Goal: Task Accomplishment & Management: Complete application form

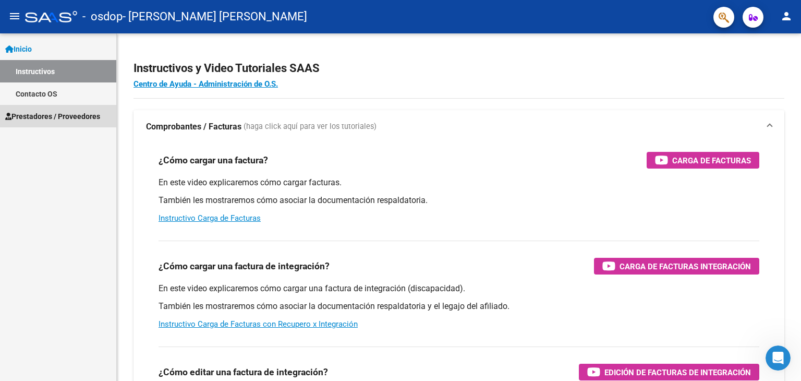
click at [70, 112] on span "Prestadores / Proveedores" at bounding box center [52, 116] width 95 height 11
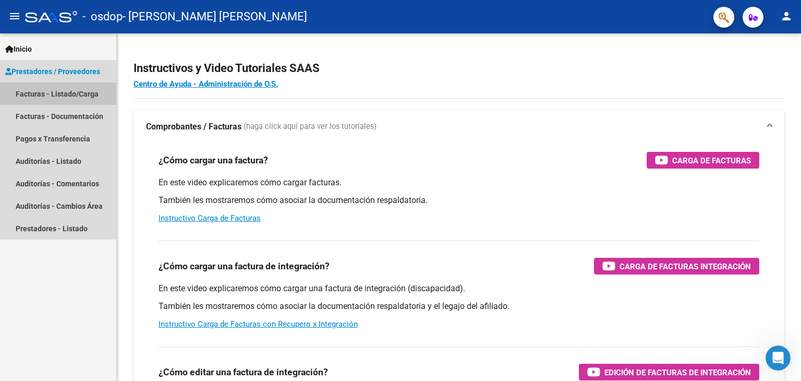
click at [75, 90] on link "Facturas - Listado/Carga" at bounding box center [58, 93] width 116 height 22
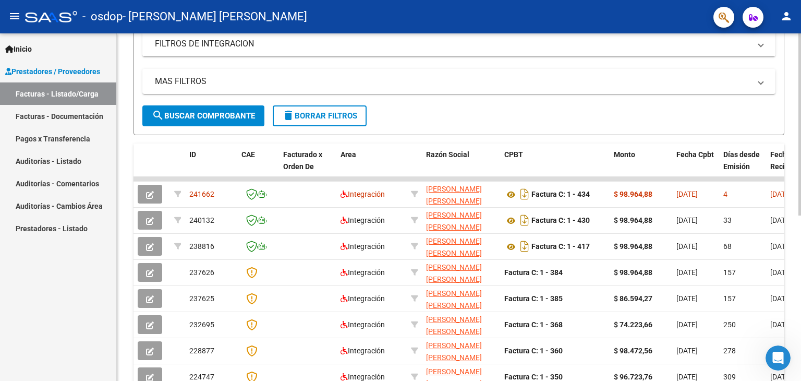
scroll to position [210, 0]
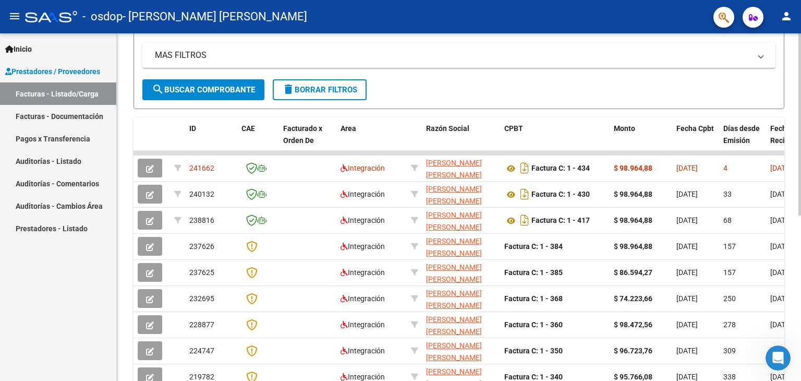
click at [801, 238] on div at bounding box center [800, 237] width 3 height 182
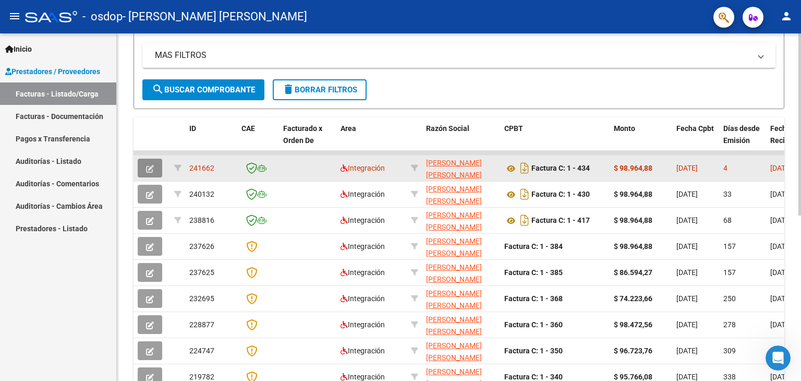
click at [154, 166] on button "button" at bounding box center [150, 168] width 25 height 19
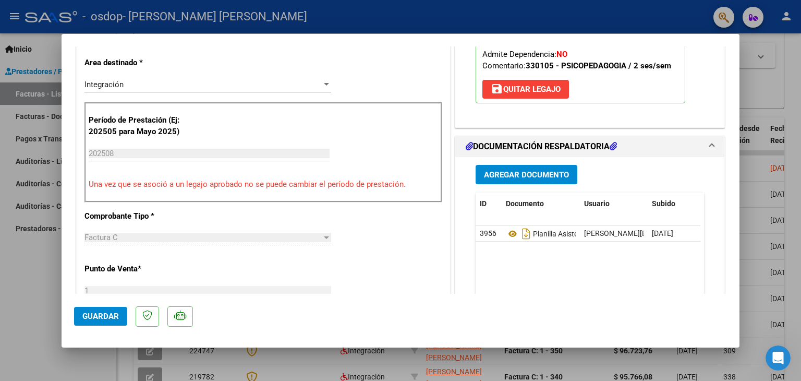
scroll to position [0, 0]
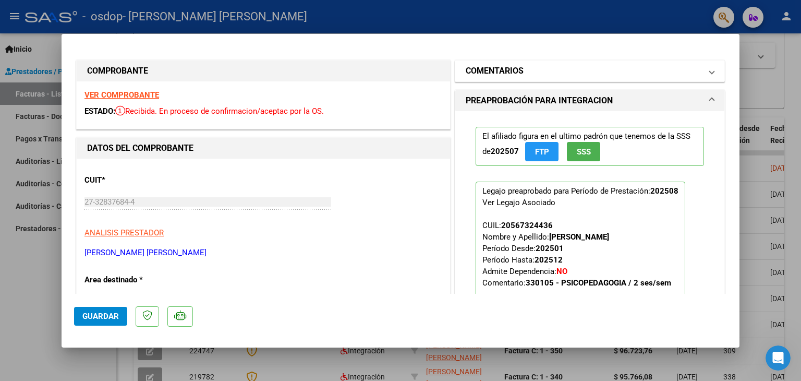
click at [651, 76] on mat-panel-title "COMENTARIOS" at bounding box center [584, 71] width 236 height 13
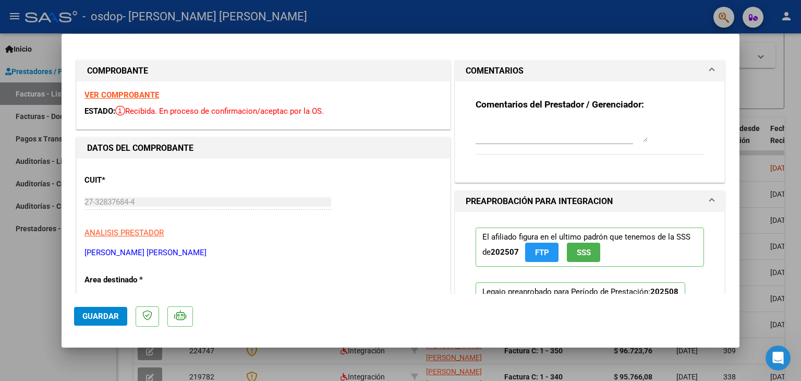
click at [794, 92] on div at bounding box center [400, 190] width 801 height 381
type input "$ 0,00"
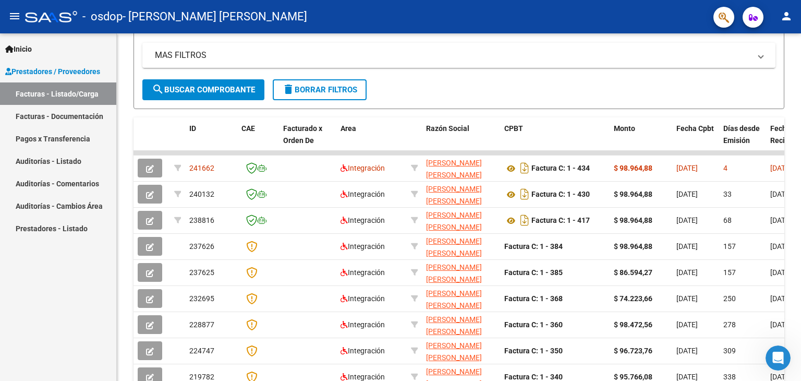
click at [794, 92] on div "Video tutorial PRESTADORES -> Listado de CPBTs Emitidos por Prestadores / Prove…" at bounding box center [459, 152] width 685 height 656
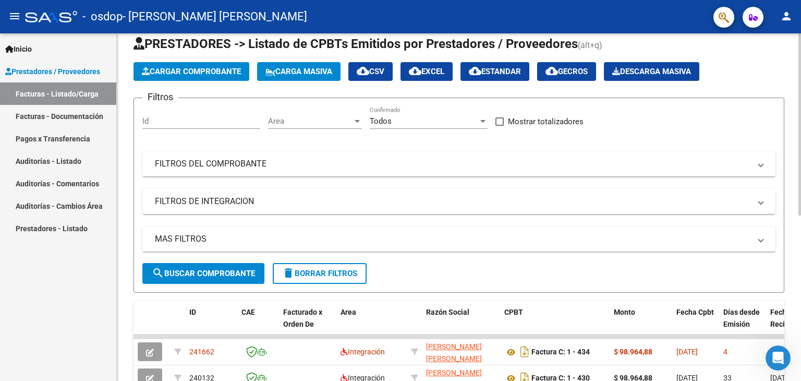
scroll to position [7, 0]
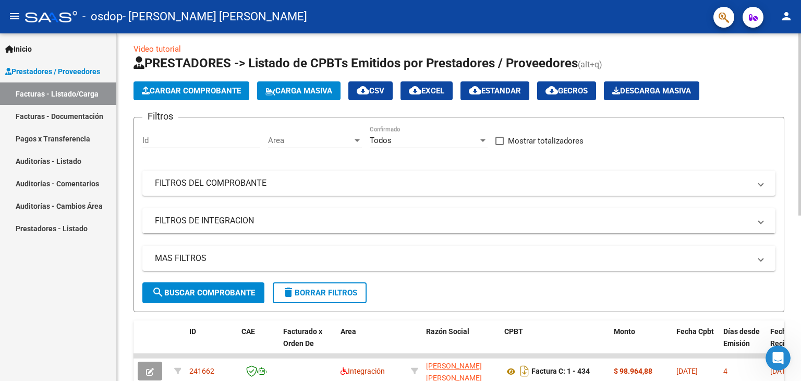
click at [797, 58] on div "Video tutorial PRESTADORES -> Listado de CPBTs Emitidos por Prestadores / Prove…" at bounding box center [460, 355] width 687 height 656
click at [195, 86] on span "Cargar Comprobante" at bounding box center [191, 90] width 99 height 9
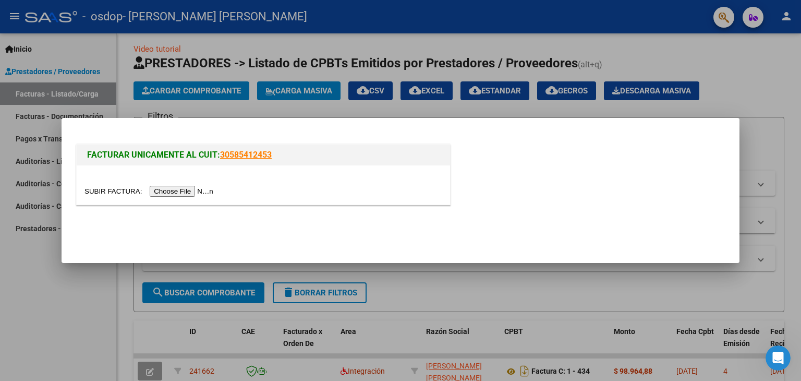
click at [200, 193] on input "file" at bounding box center [151, 191] width 132 height 11
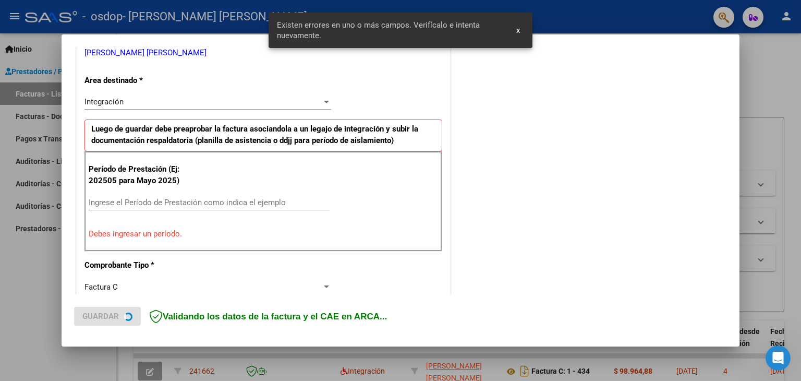
scroll to position [219, 0]
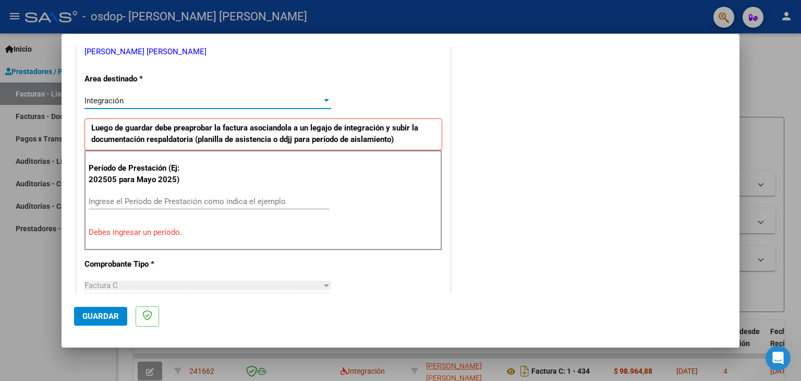
click at [324, 99] on div at bounding box center [326, 100] width 5 height 3
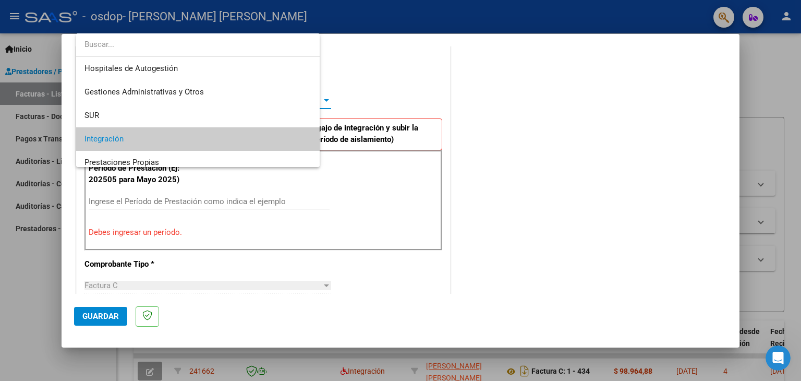
scroll to position [39, 0]
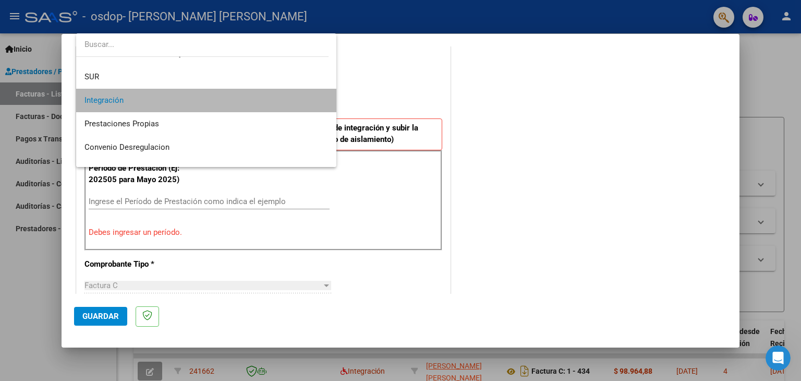
click at [322, 99] on mat-option "Integración" at bounding box center [206, 100] width 261 height 23
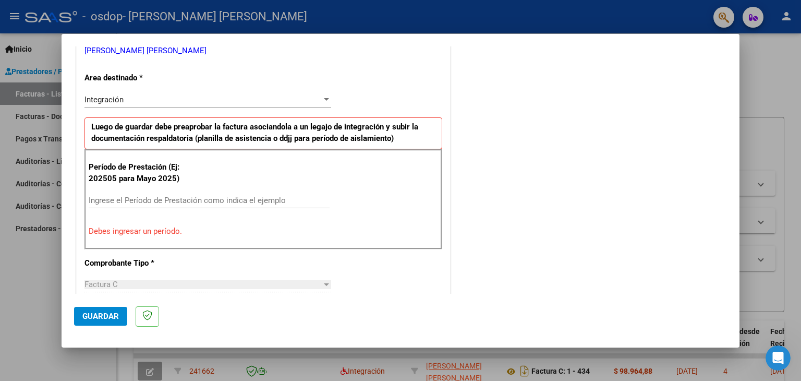
scroll to position [222, 0]
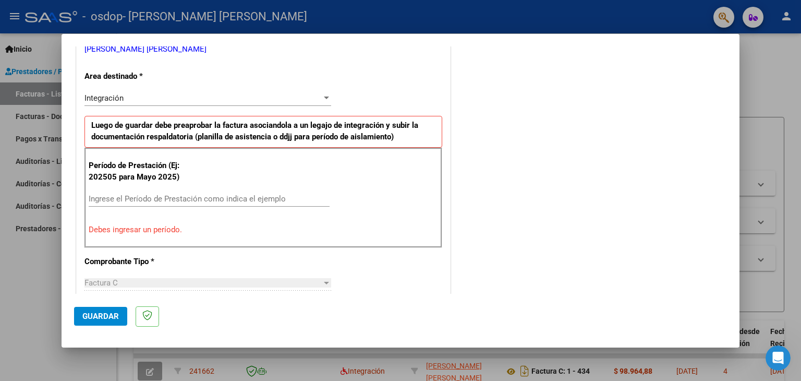
click at [202, 200] on input "Ingrese el Período de Prestación como indica el ejemplo" at bounding box center [209, 198] width 241 height 9
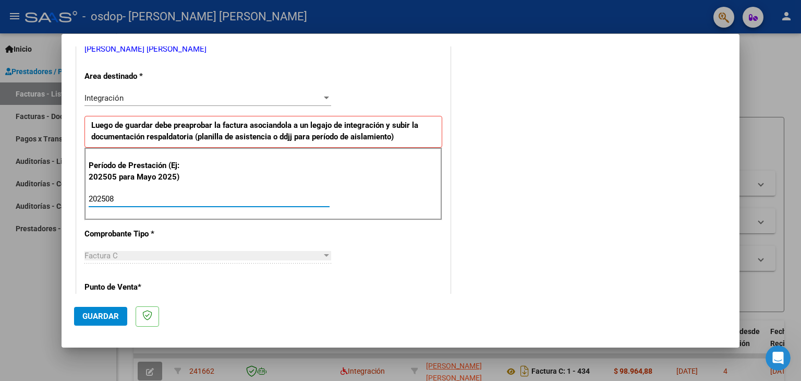
type input "202508"
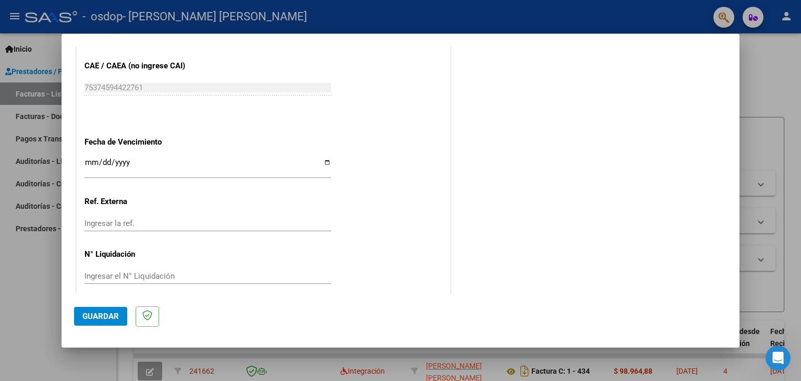
scroll to position [669, 0]
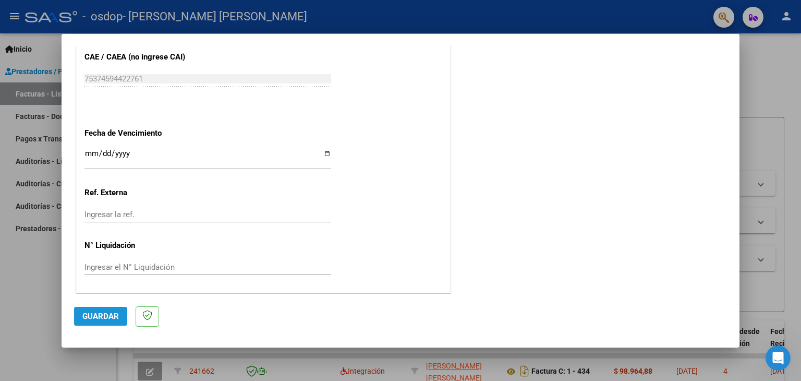
click at [99, 318] on span "Guardar" at bounding box center [100, 315] width 37 height 9
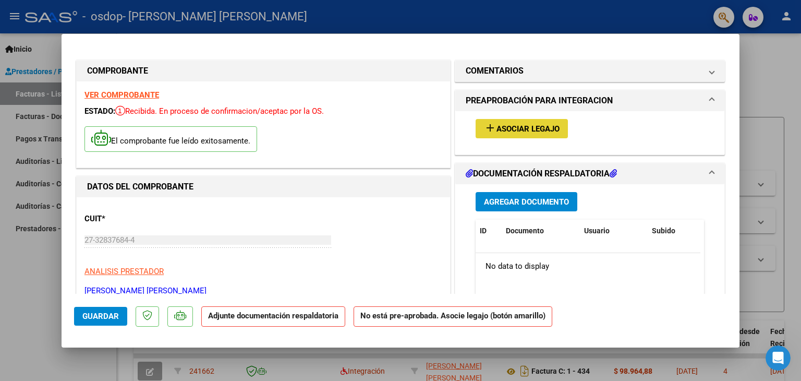
click at [511, 137] on button "add Asociar Legajo" at bounding box center [522, 128] width 92 height 19
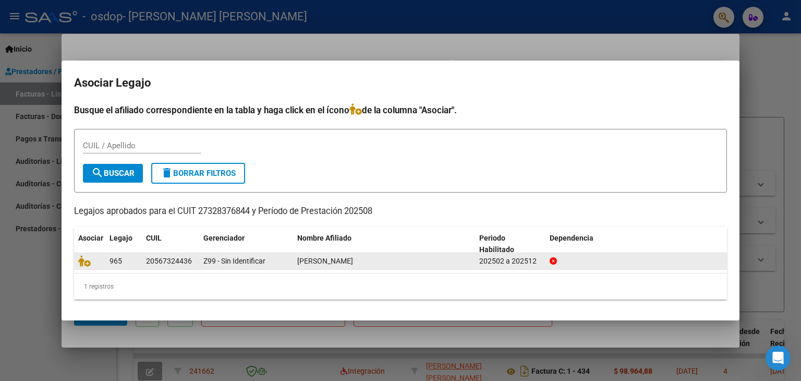
click at [343, 263] on span "[PERSON_NAME]" at bounding box center [325, 261] width 56 height 8
click at [132, 268] on datatable-body-cell "965" at bounding box center [123, 261] width 37 height 16
click at [134, 263] on div "965" at bounding box center [124, 261] width 28 height 12
click at [83, 262] on icon at bounding box center [84, 260] width 13 height 11
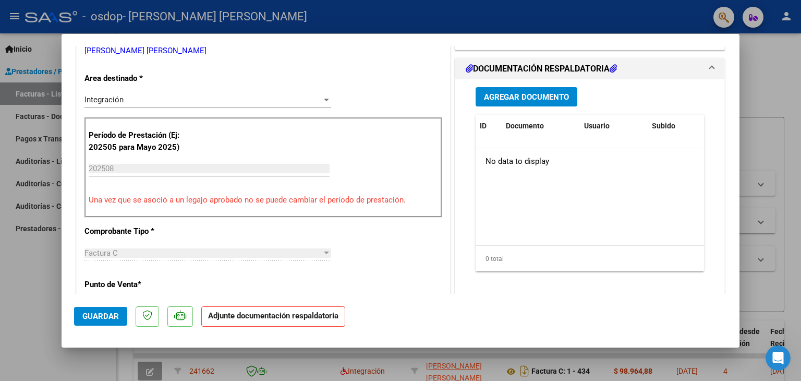
scroll to position [236, 0]
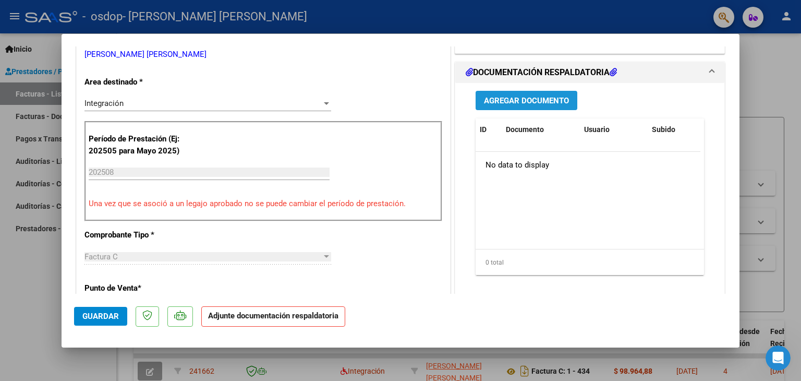
click at [525, 104] on span "Agregar Documento" at bounding box center [526, 100] width 85 height 9
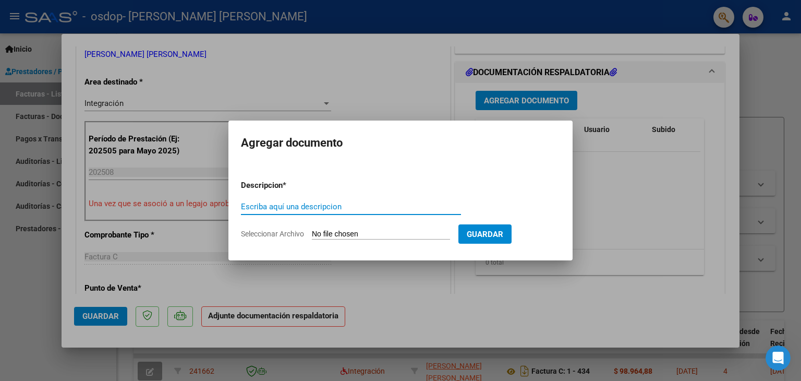
click at [380, 208] on input "Escriba aquí una descripcion" at bounding box center [351, 206] width 220 height 9
type input "PLANILLA ASISTENCIA"
click at [378, 230] on input "Seleccionar Archivo" at bounding box center [381, 235] width 138 height 10
type input "C:\fakepath\[PERSON_NAME] .pdf"
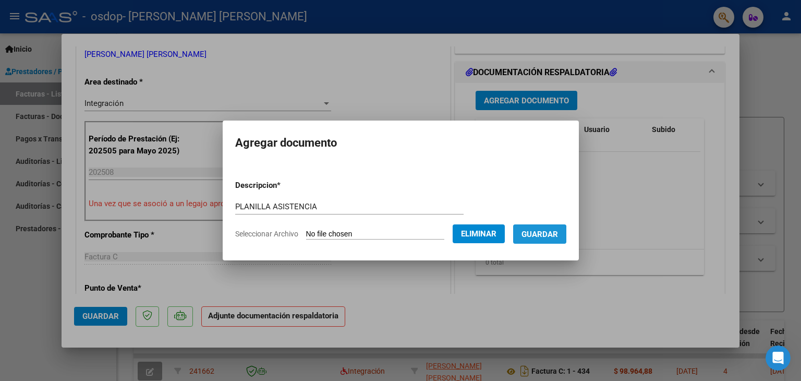
click at [535, 235] on span "Guardar" at bounding box center [540, 234] width 37 height 9
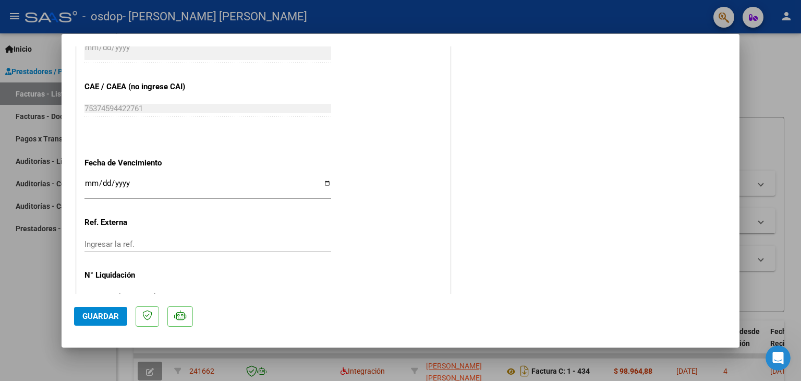
scroll to position [685, 0]
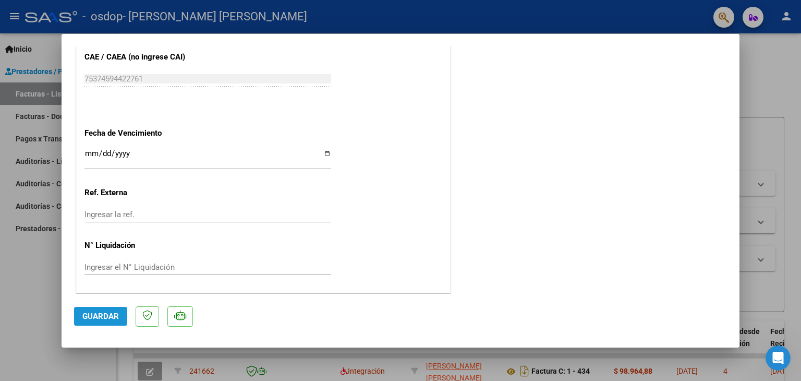
click at [106, 318] on span "Guardar" at bounding box center [100, 315] width 37 height 9
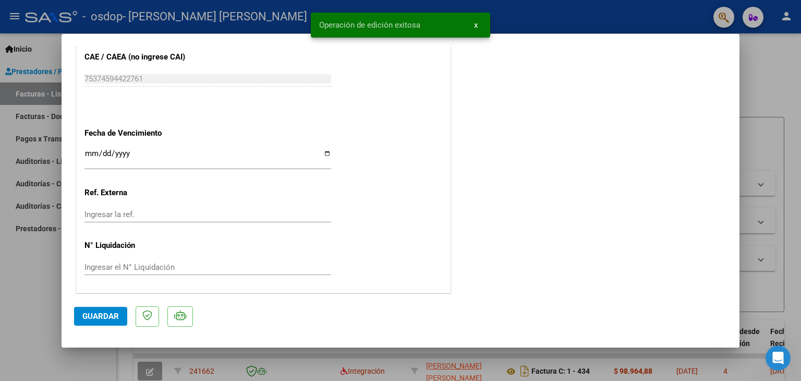
click at [801, 132] on div at bounding box center [400, 190] width 801 height 381
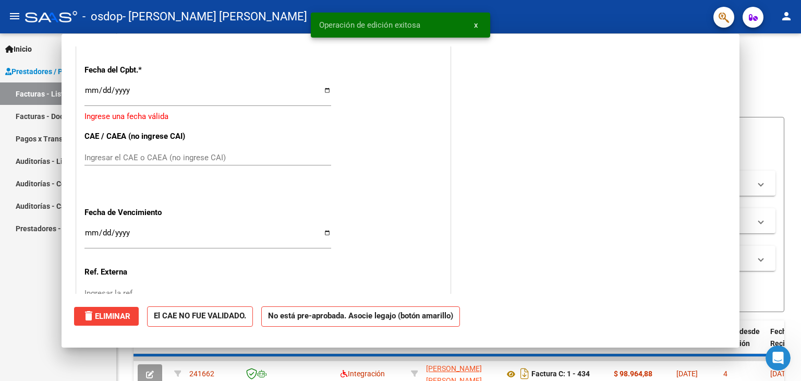
scroll to position [0, 0]
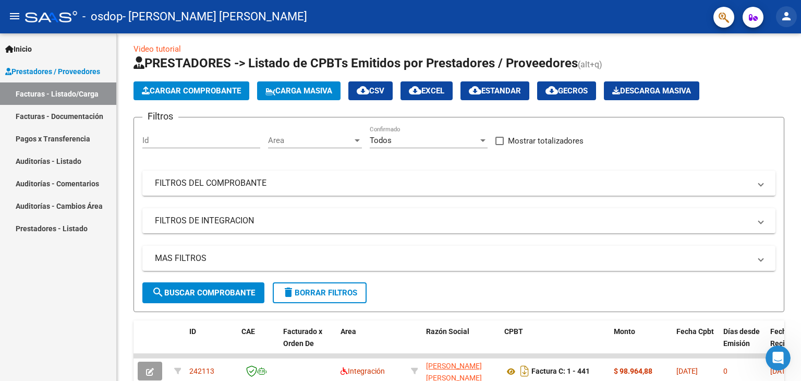
click at [787, 20] on mat-icon "person" at bounding box center [787, 16] width 13 height 13
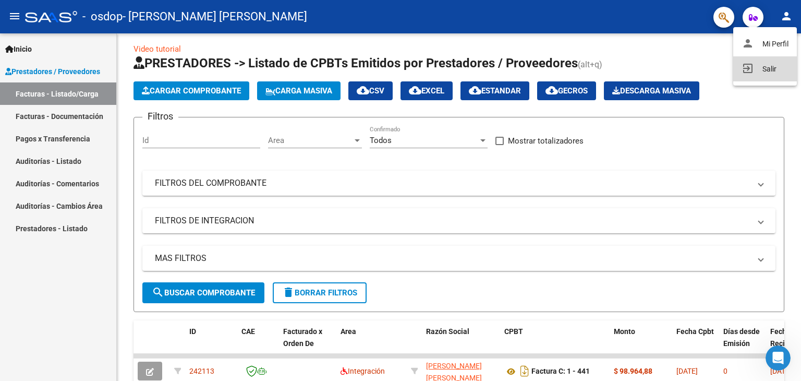
click at [762, 68] on button "exit_to_app Salir" at bounding box center [766, 68] width 64 height 25
